Goal: Transaction & Acquisition: Purchase product/service

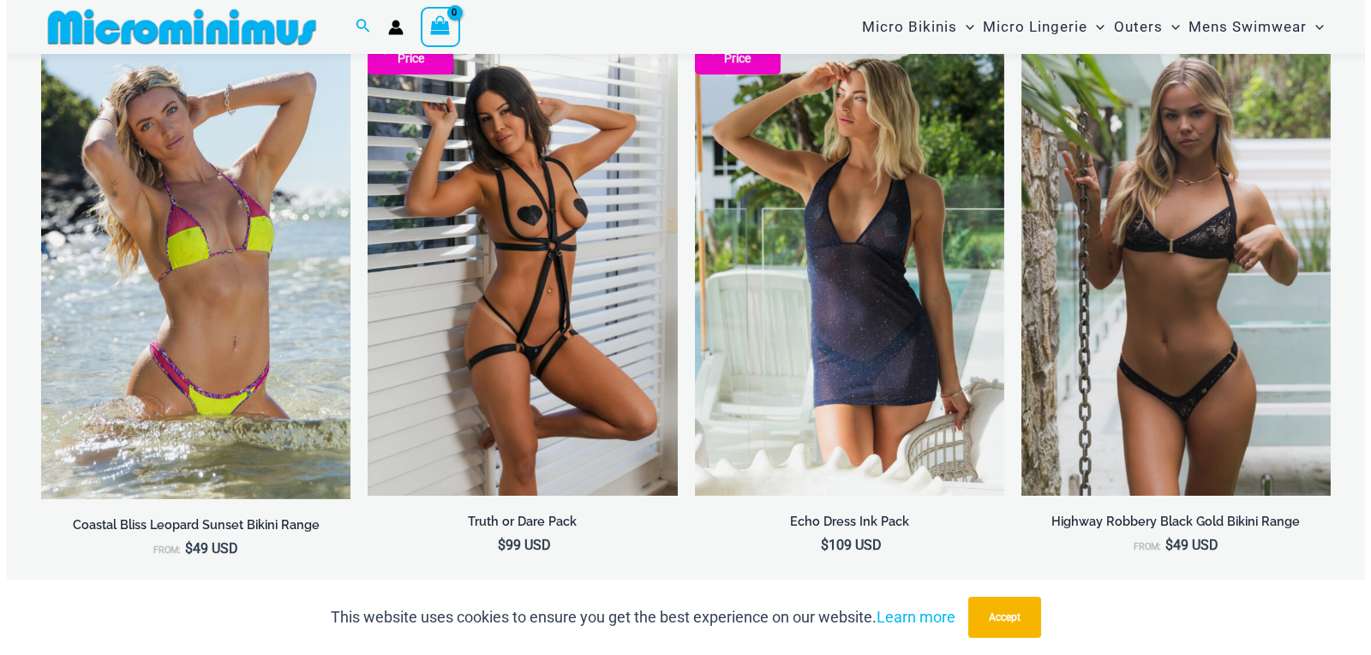
scroll to position [2135, 0]
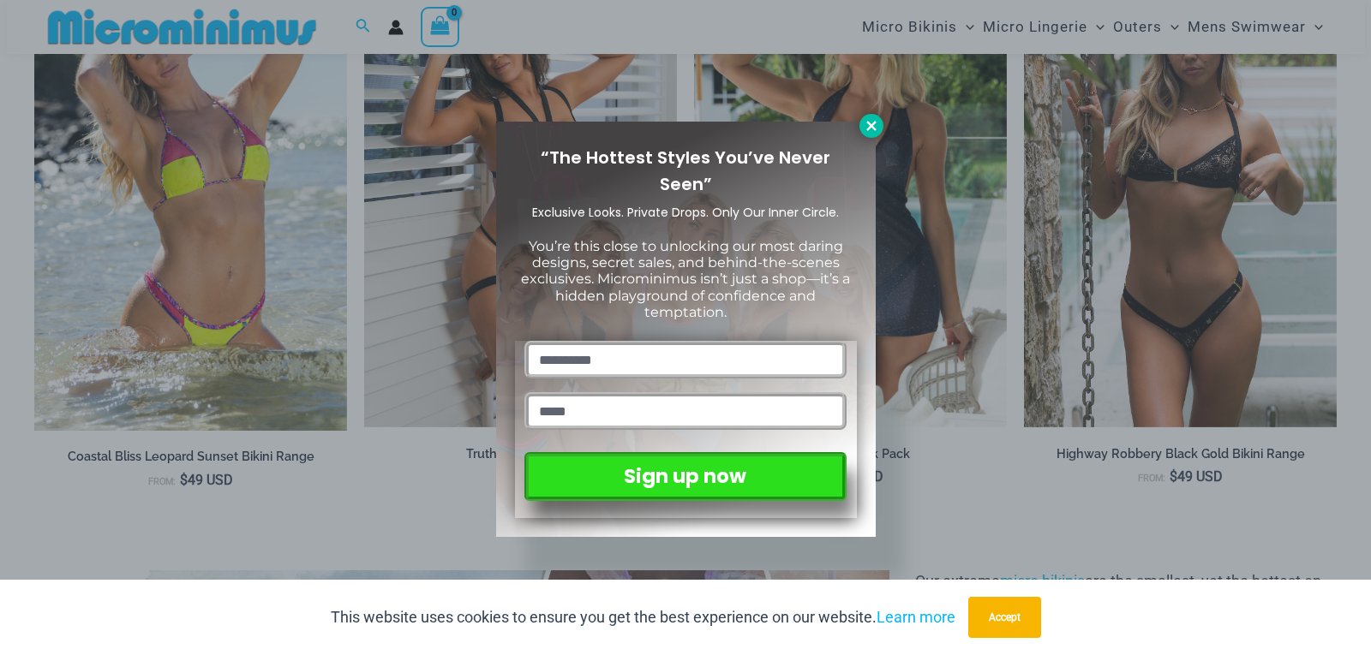
click at [875, 129] on icon at bounding box center [870, 125] width 9 height 9
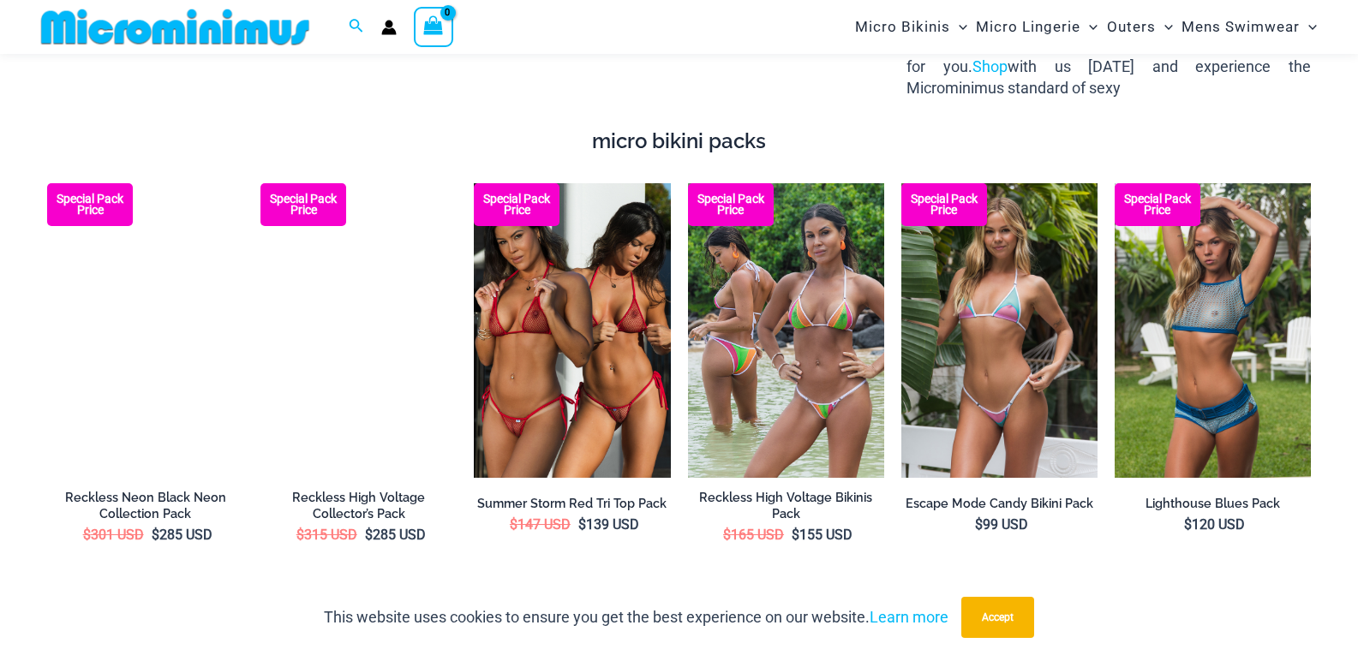
scroll to position [2905, 0]
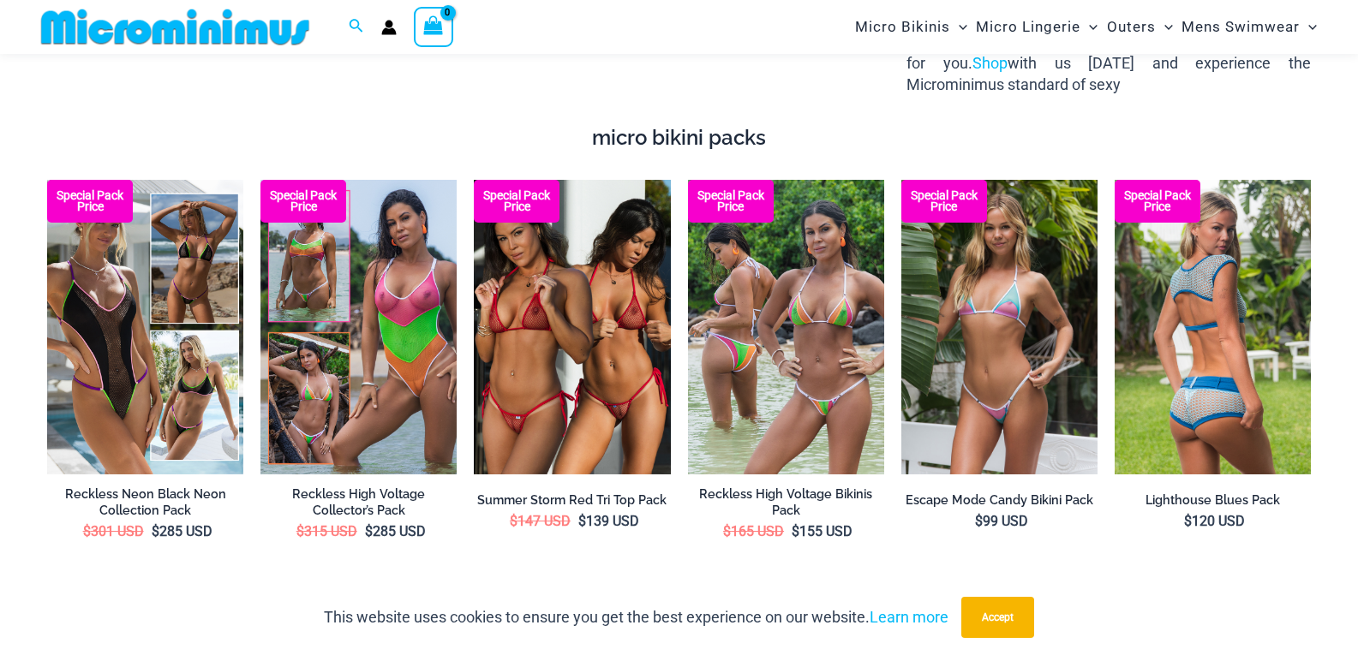
click at [1233, 274] on img at bounding box center [1213, 327] width 196 height 295
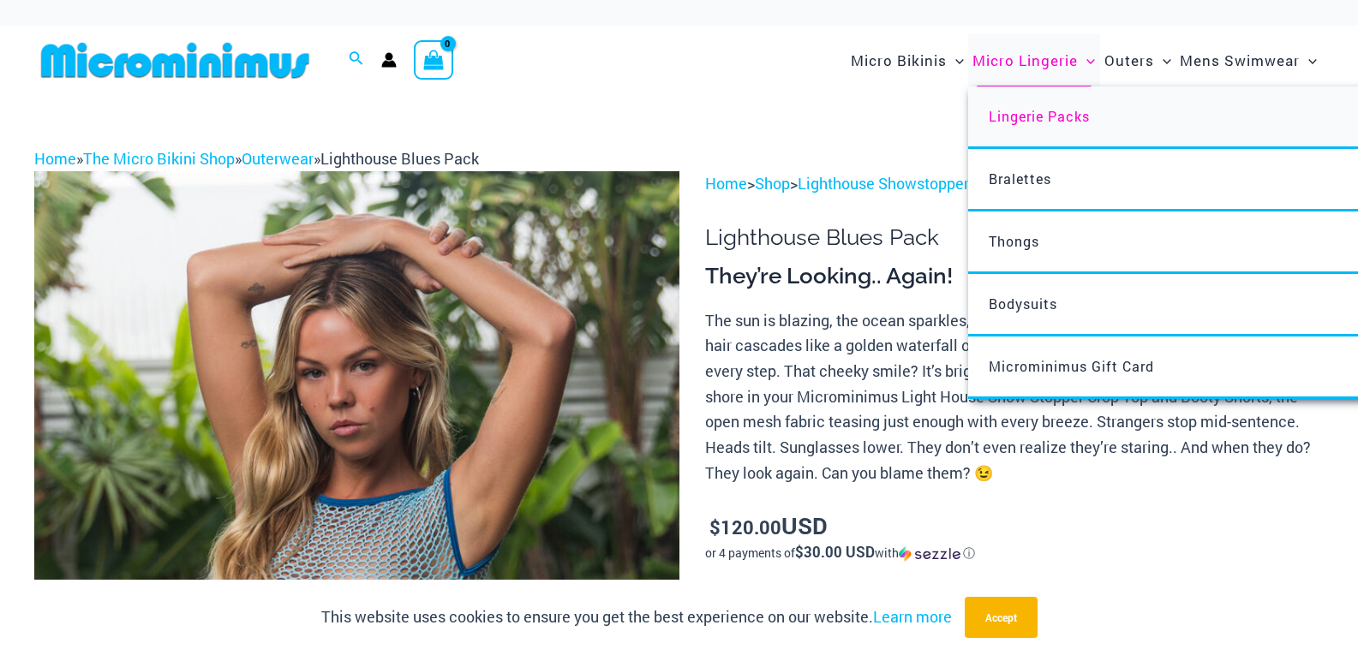
click at [1064, 123] on span "Lingerie Packs" at bounding box center [1039, 116] width 101 height 18
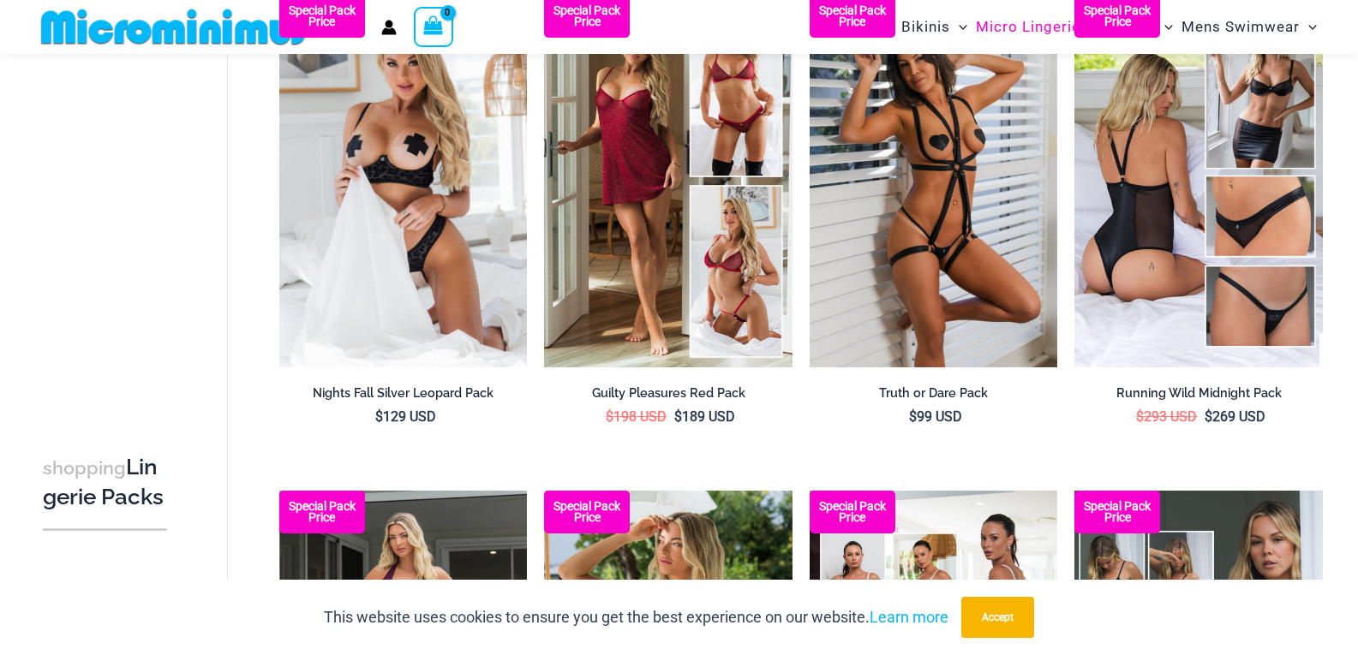
scroll to position [38, 0]
